Goal: Transaction & Acquisition: Subscribe to service/newsletter

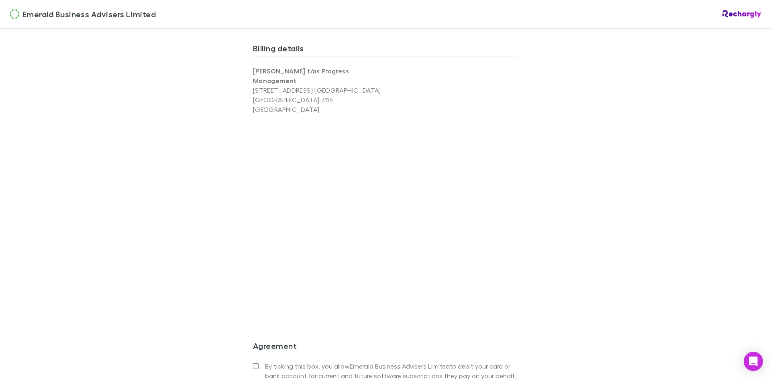
scroll to position [662, 0]
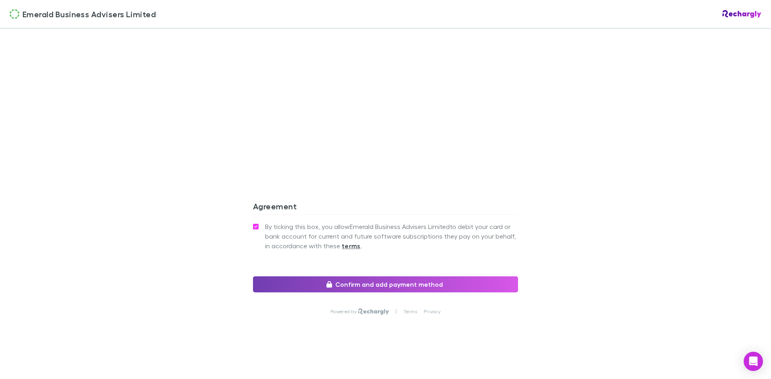
click at [371, 283] on button "Confirm and add payment method" at bounding box center [385, 285] width 265 height 16
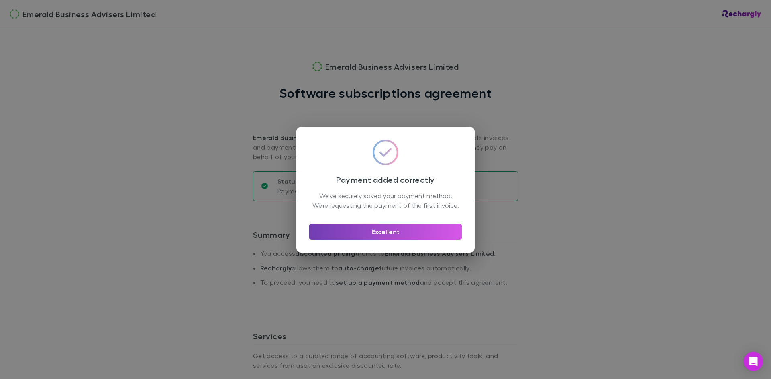
click at [404, 236] on button "Excellent" at bounding box center [385, 232] width 153 height 16
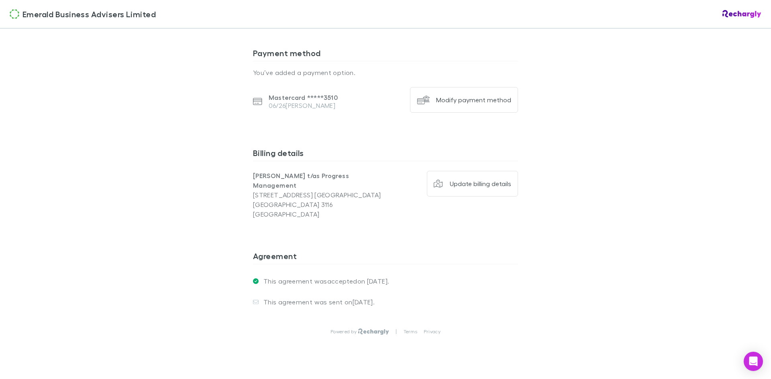
scroll to position [537, 0]
